Goal: Task Accomplishment & Management: Manage account settings

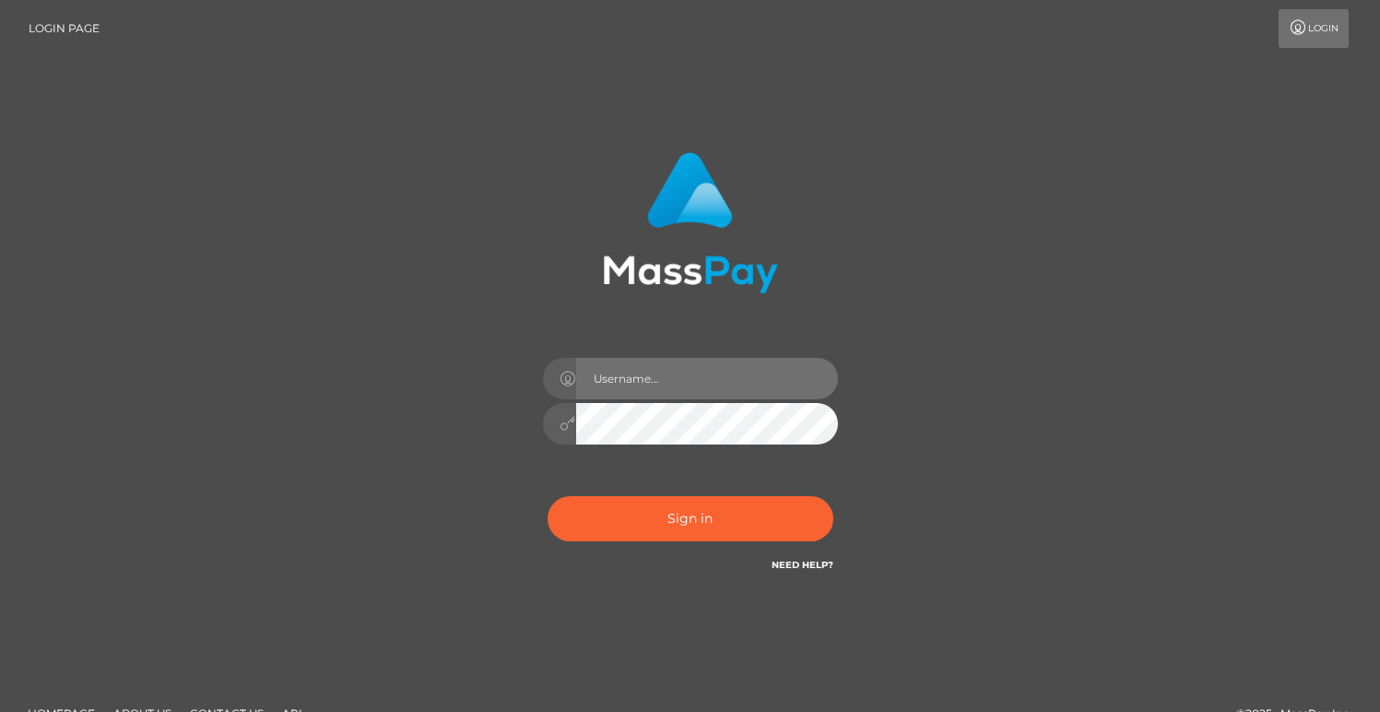
click at [615, 371] on input "text" at bounding box center [707, 378] width 262 height 41
type input "l"
click at [1304, 29] on icon at bounding box center [1297, 27] width 19 height 15
click at [759, 366] on input "text" at bounding box center [707, 378] width 262 height 41
type input "[EMAIL_ADDRESS][DOMAIN_NAME]"
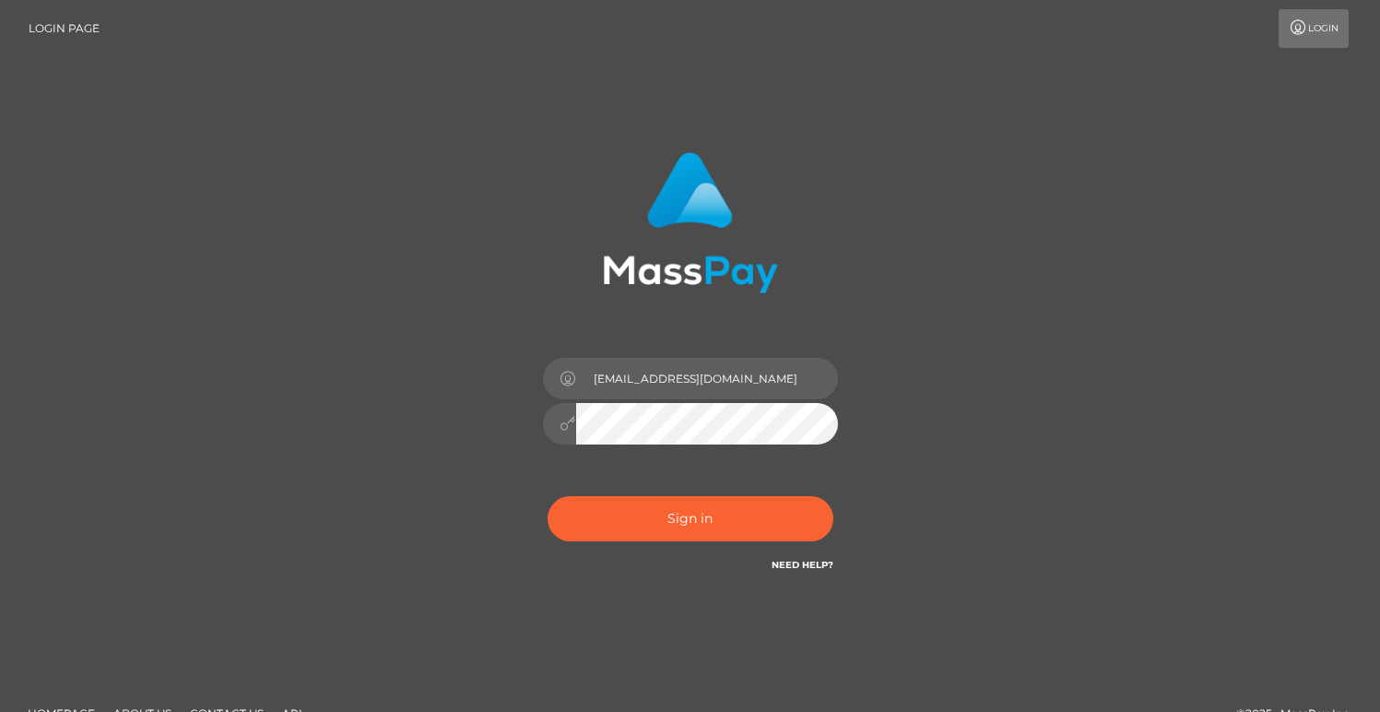
click at [547, 496] on button "Sign in" at bounding box center [690, 518] width 286 height 45
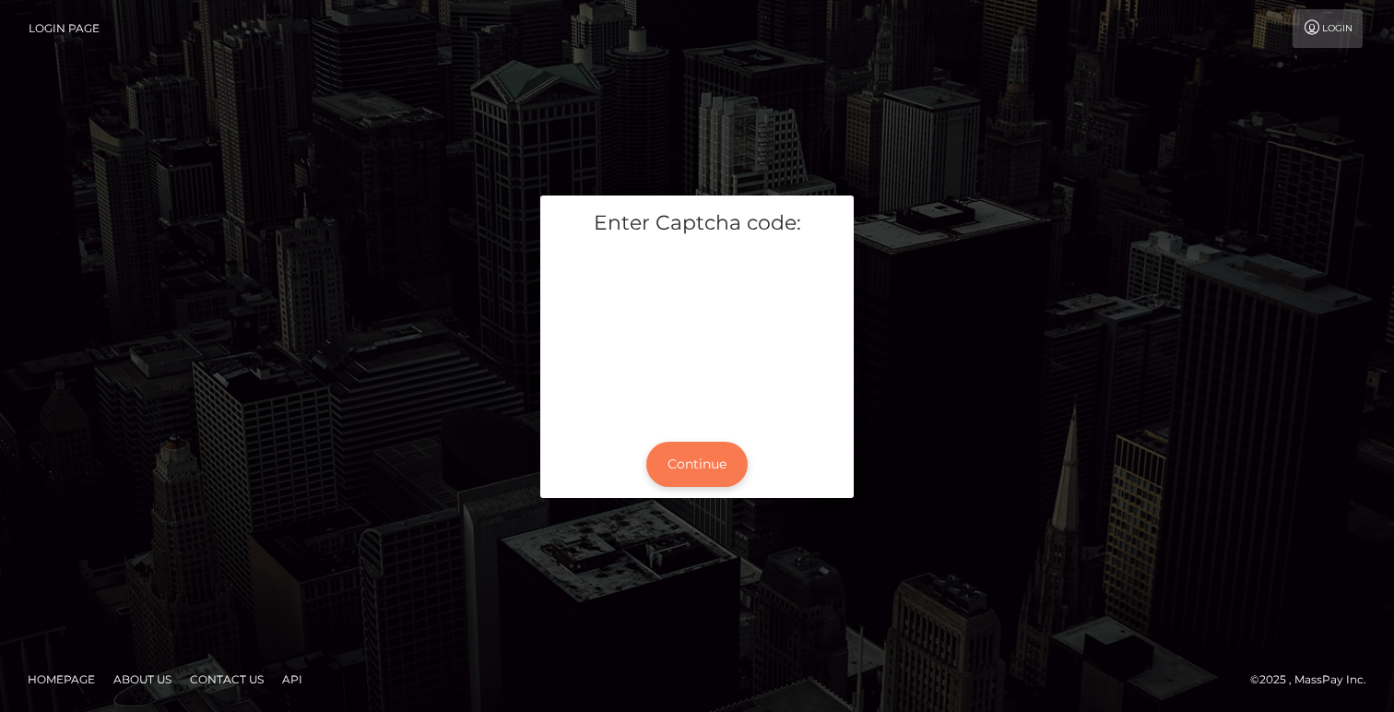
click at [679, 456] on button "Continue" at bounding box center [696, 463] width 101 height 45
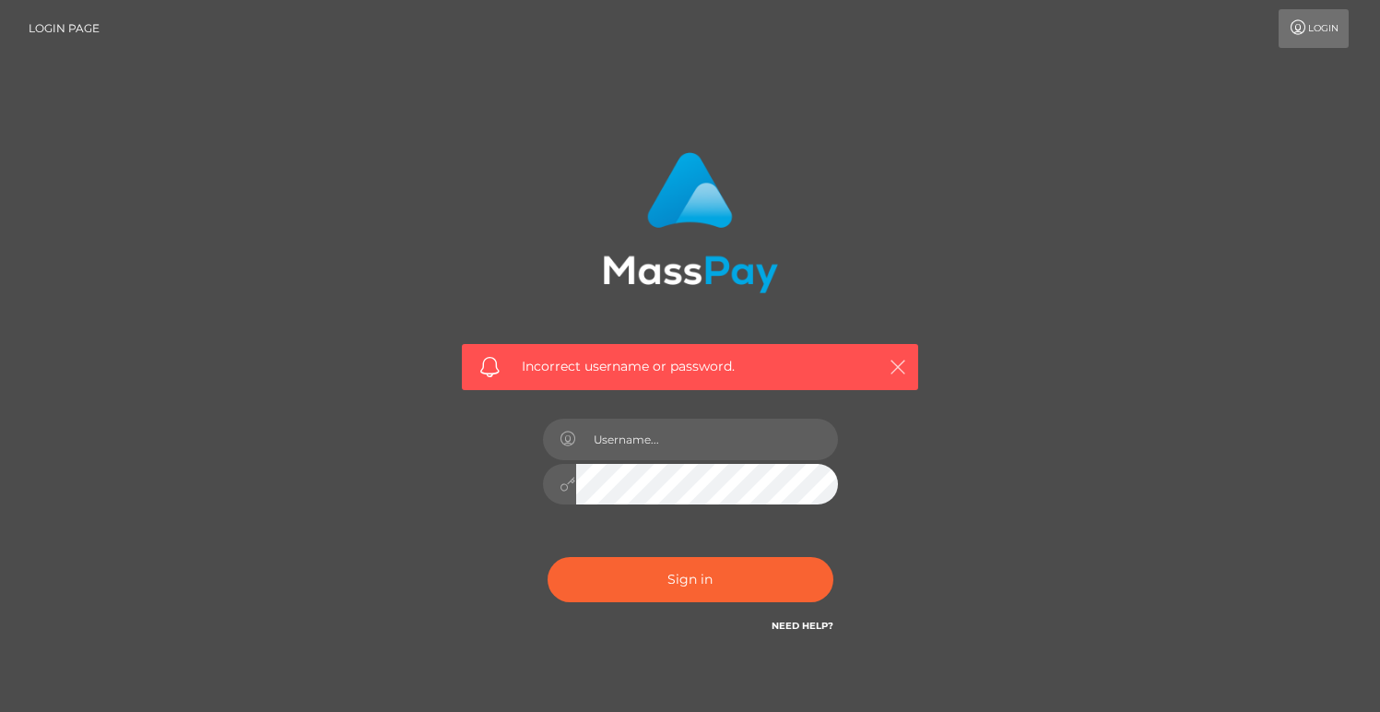
click at [899, 366] on icon "button" at bounding box center [897, 367] width 18 height 18
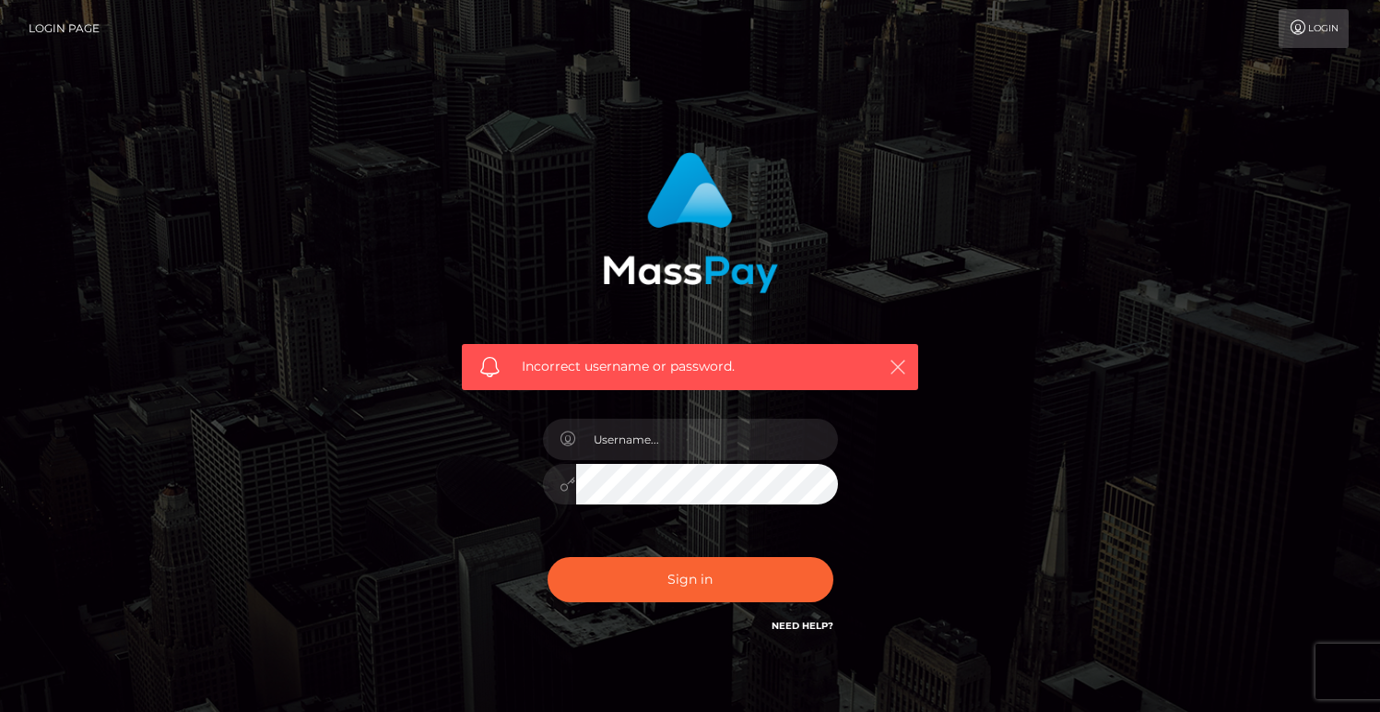
click at [904, 369] on icon "button" at bounding box center [897, 367] width 18 height 18
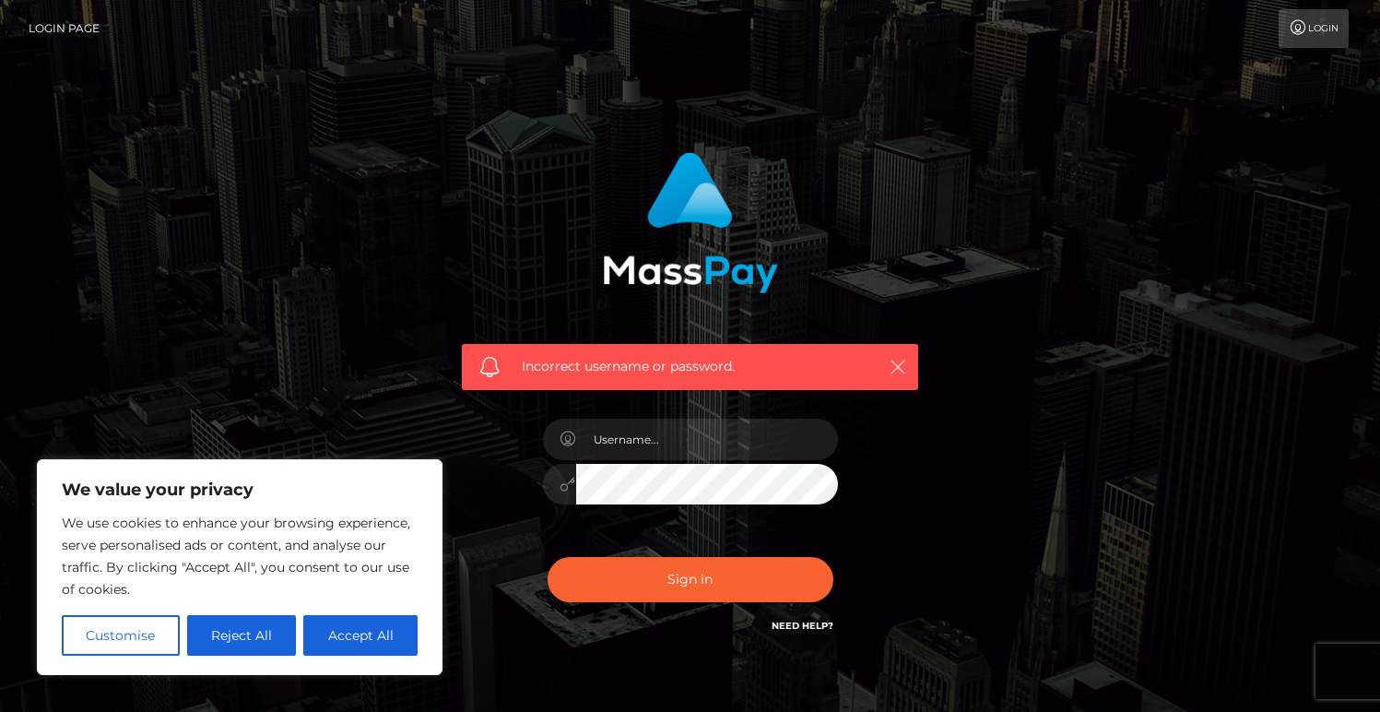
click at [904, 361] on icon "button" at bounding box center [897, 367] width 18 height 18
